Goal: Find contact information: Find contact information

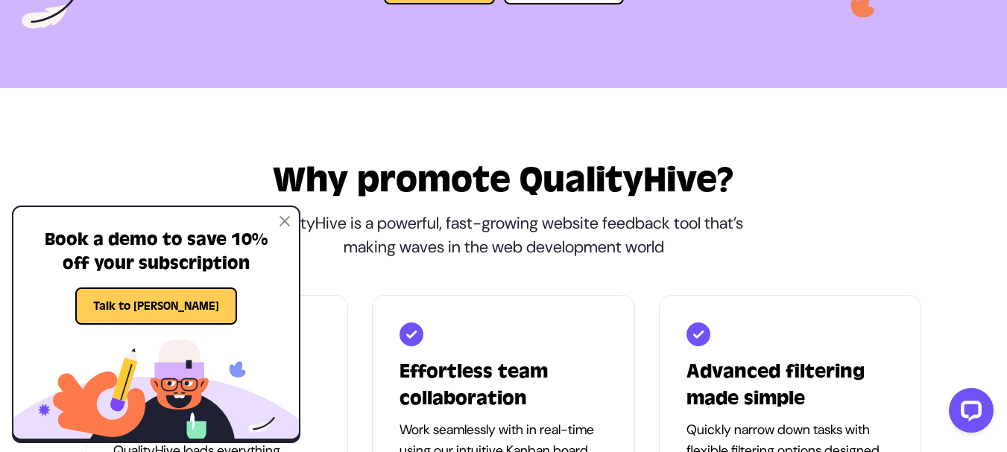
scroll to position [447, 0]
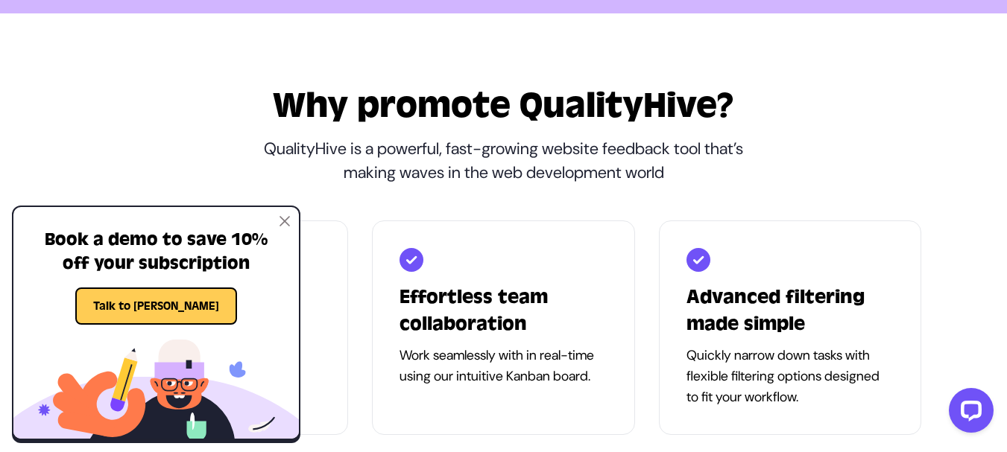
click at [288, 230] on div "Book a demo to save 10% off your subscription Talk to Harry" at bounding box center [155, 266] width 285 height 118
click at [283, 211] on div "Book a demo to save 10% off your subscription Talk to Harry" at bounding box center [155, 266] width 285 height 118
click at [283, 217] on img at bounding box center [284, 221] width 10 height 10
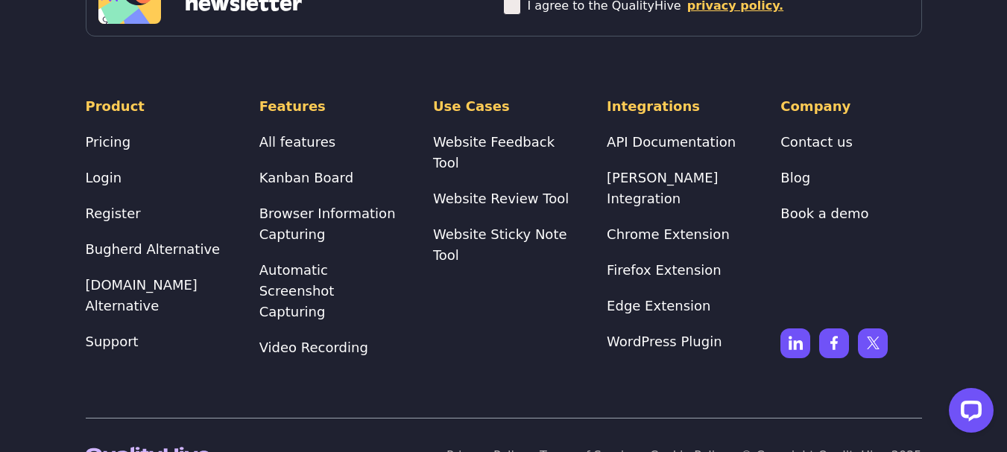
scroll to position [3011, 0]
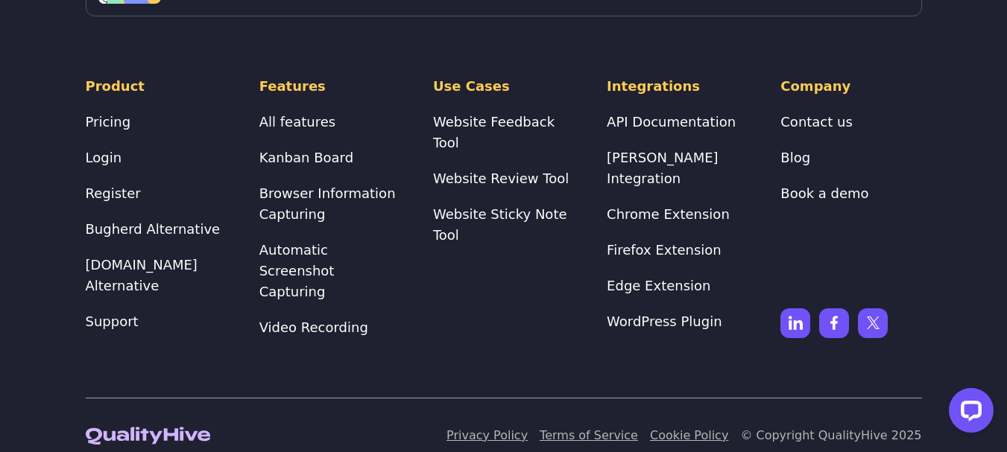
drag, startPoint x: 513, startPoint y: 377, endPoint x: 520, endPoint y: 310, distance: 67.4
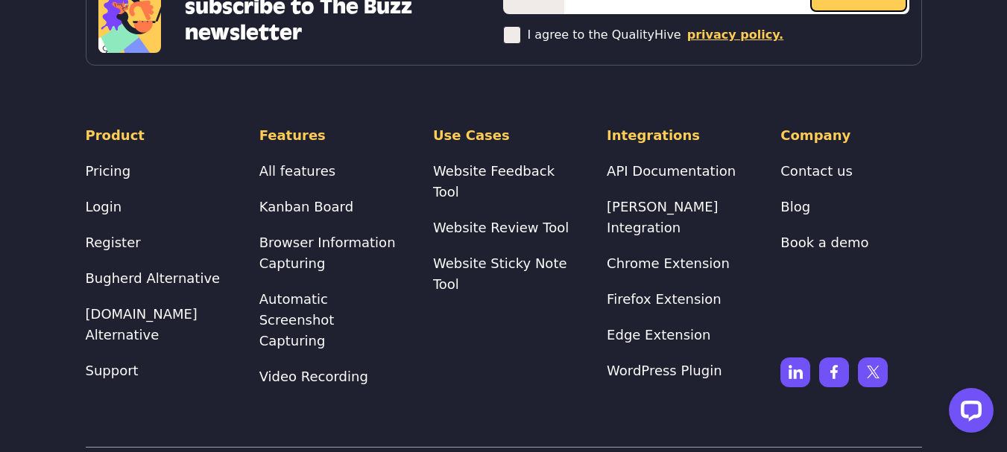
scroll to position [2960, 0]
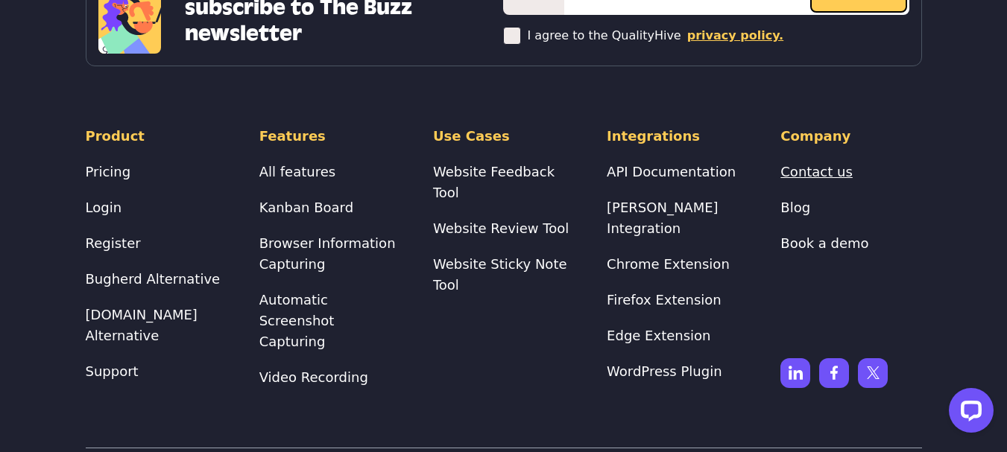
click at [838, 170] on link "Contact us" at bounding box center [816, 172] width 72 height 16
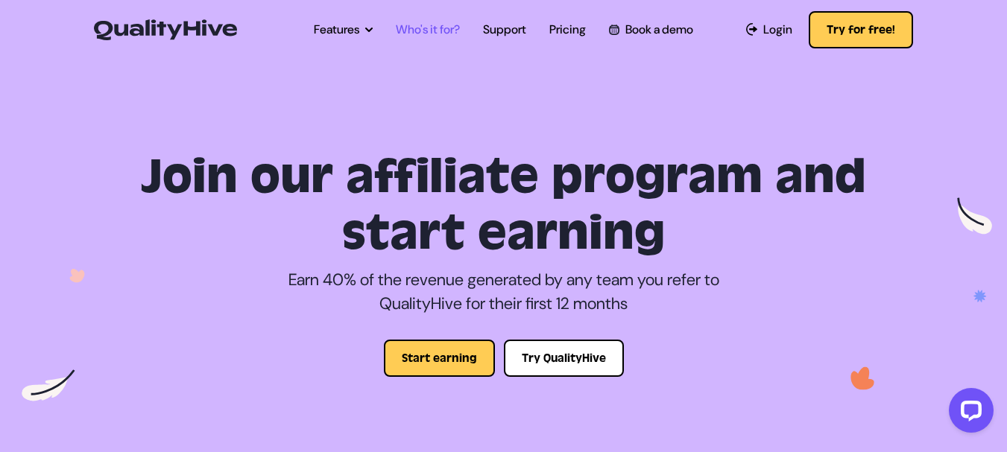
click at [403, 28] on link "Who's it for?" at bounding box center [428, 30] width 64 height 18
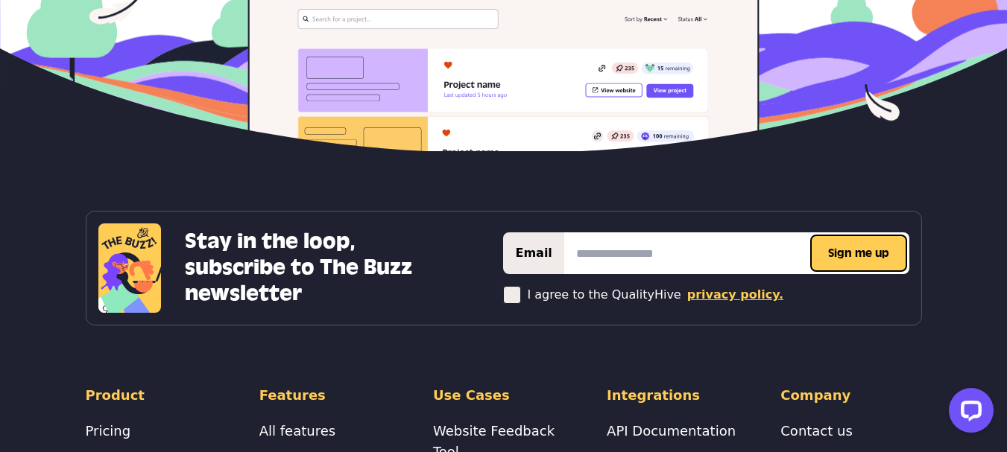
scroll to position [2459, 0]
